Goal: Task Accomplishment & Management: Use online tool/utility

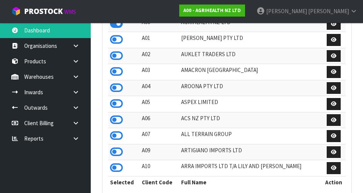
scroll to position [600, 261]
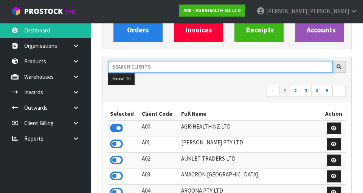
click at [140, 65] on input "text" at bounding box center [220, 67] width 224 height 12
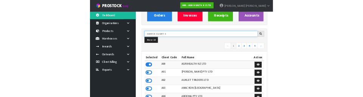
scroll to position [85, 0]
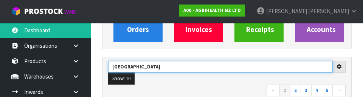
type input "[GEOGRAPHIC_DATA]"
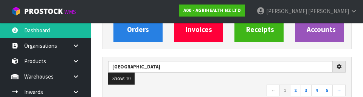
click at [247, 83] on ul "Show: 10 5 10 25 50" at bounding box center [226, 79] width 237 height 12
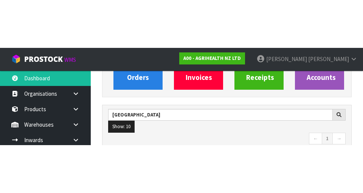
scroll to position [89, 0]
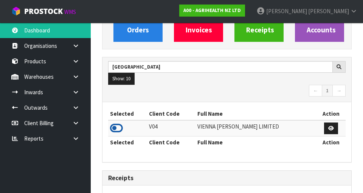
click at [117, 130] on icon at bounding box center [116, 128] width 13 height 11
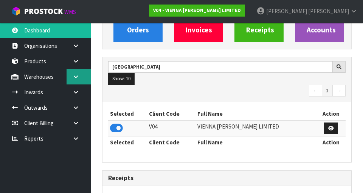
click at [79, 81] on link at bounding box center [78, 76] width 24 height 15
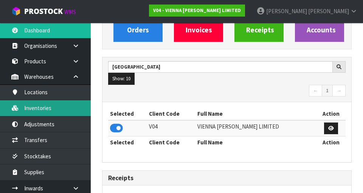
click at [48, 109] on link "Inventories" at bounding box center [45, 107] width 91 height 15
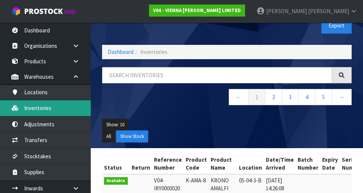
scroll to position [9, 0]
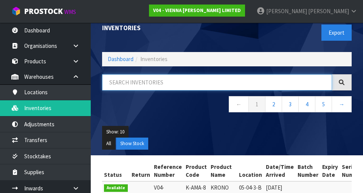
click at [287, 84] on input "text" at bounding box center [217, 82] width 230 height 16
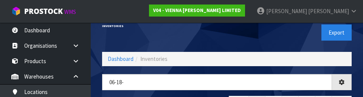
click at [293, 39] on div "Export" at bounding box center [292, 32] width 130 height 39
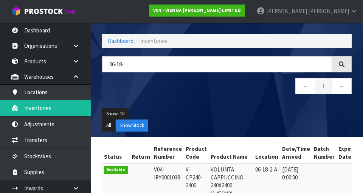
scroll to position [29, 0]
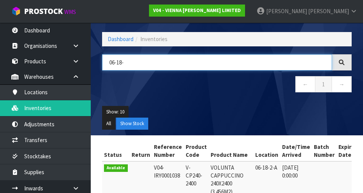
click at [297, 63] on input "06-18-" at bounding box center [217, 62] width 230 height 16
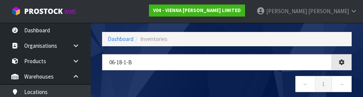
click at [241, 85] on nav "← 1 →" at bounding box center [226, 85] width 249 height 19
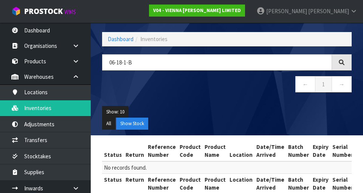
scroll to position [44, 0]
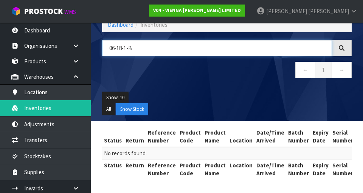
click at [298, 49] on input "06-18-1-B" at bounding box center [217, 48] width 230 height 16
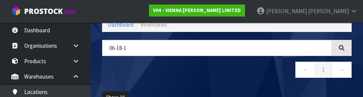
click at [264, 77] on nav "← 1 →" at bounding box center [226, 71] width 249 height 19
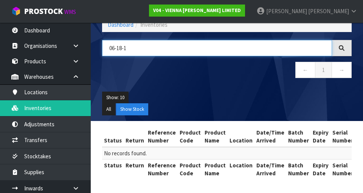
click at [300, 50] on input "06-18-1" at bounding box center [217, 48] width 230 height 16
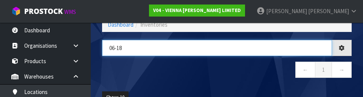
type input "06-18"
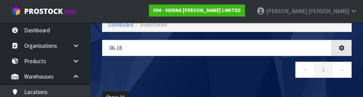
click at [274, 80] on nav "← 1 →" at bounding box center [226, 71] width 249 height 19
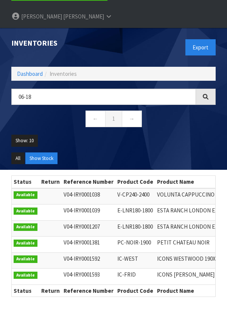
scroll to position [0, 0]
